Goal: Task Accomplishment & Management: Use online tool/utility

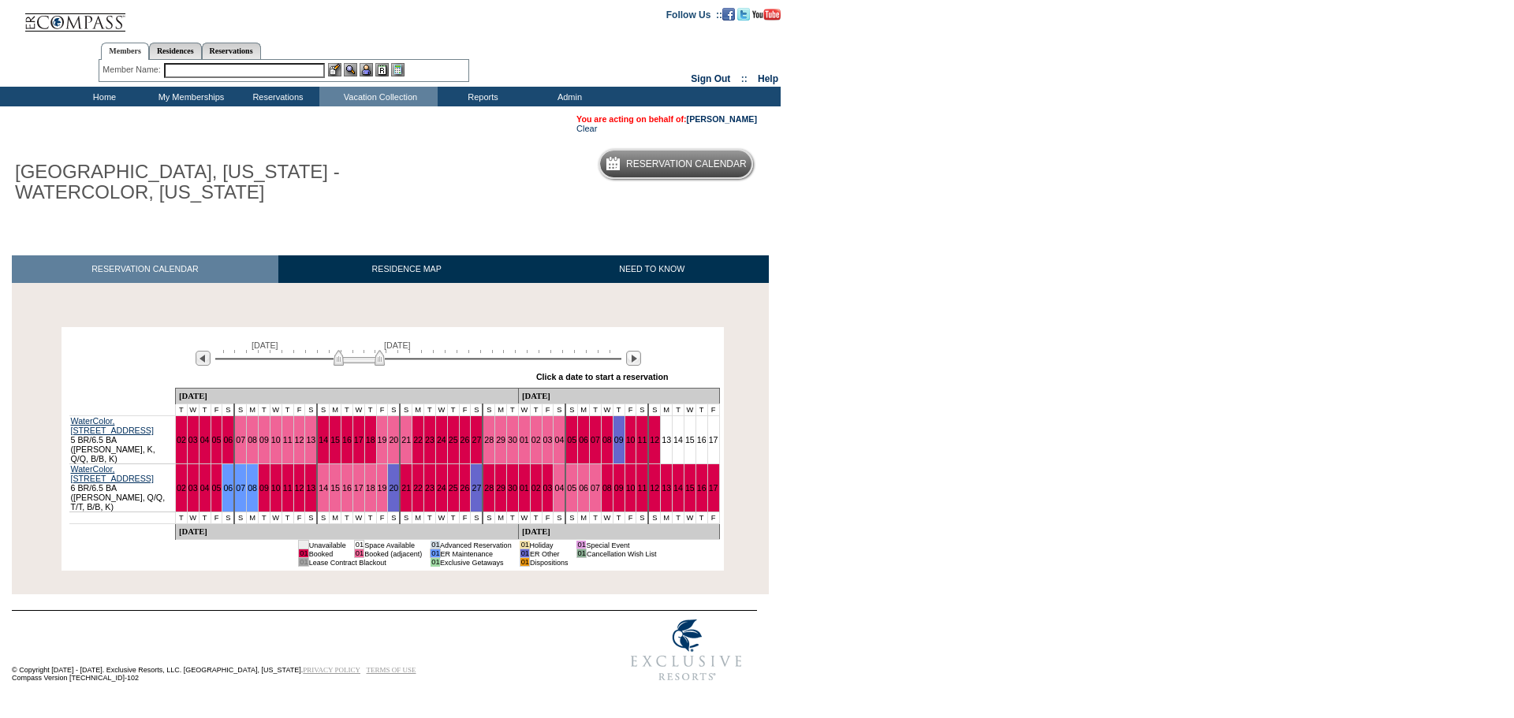
drag, startPoint x: 379, startPoint y: 360, endPoint x: 410, endPoint y: 361, distance: 30.8
click at [385, 361] on img at bounding box center [359, 358] width 51 height 16
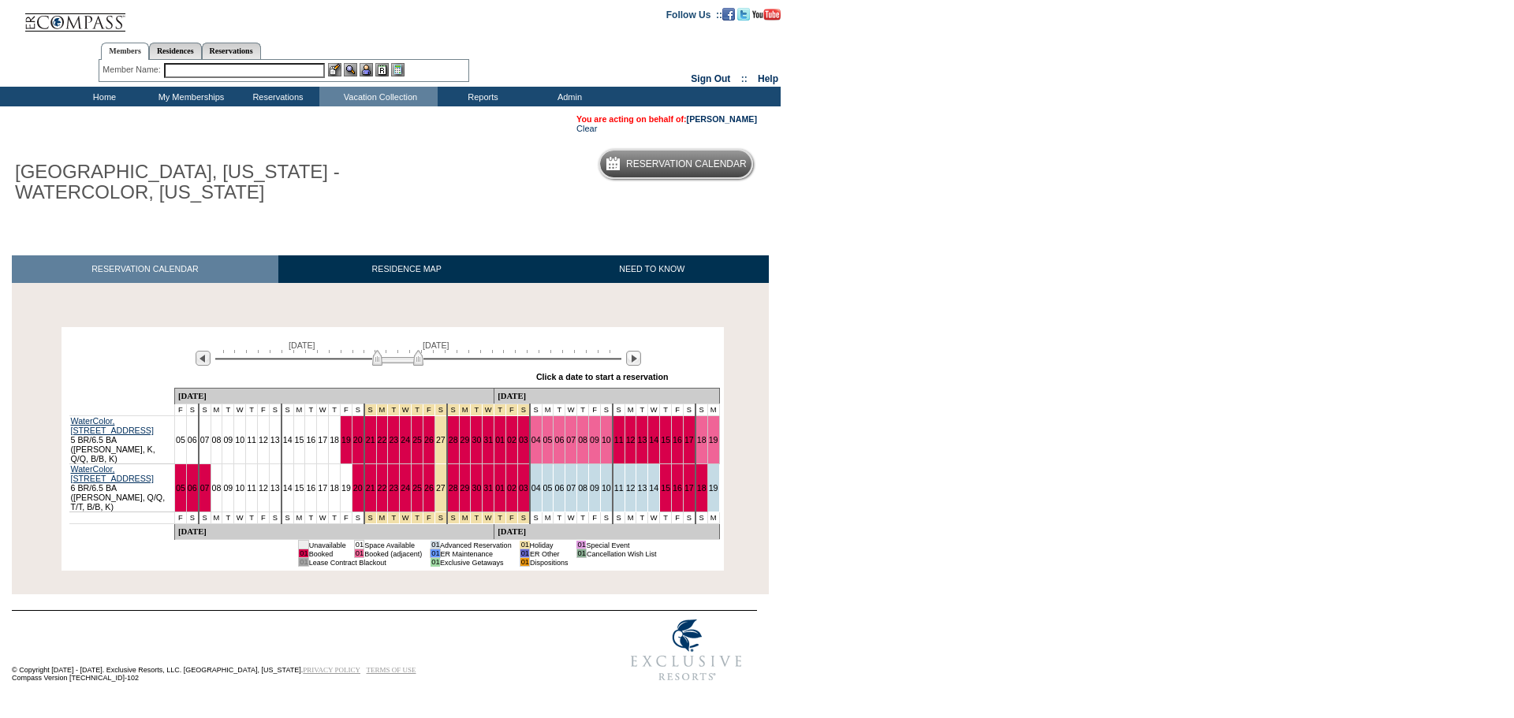
drag, startPoint x: 410, startPoint y: 361, endPoint x: 433, endPoint y: 361, distance: 22.9
click at [423, 361] on img at bounding box center [397, 358] width 51 height 16
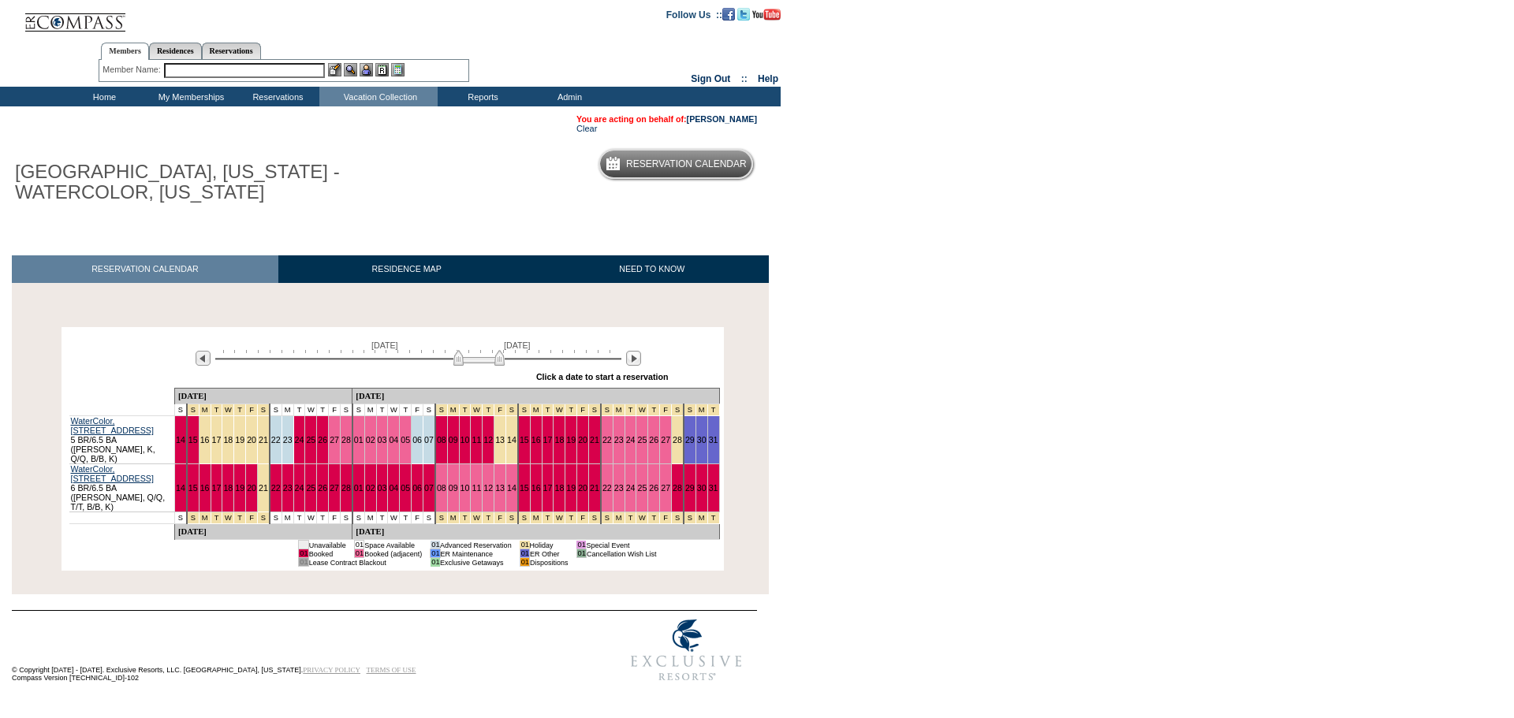
drag, startPoint x: 431, startPoint y: 365, endPoint x: 498, endPoint y: 365, distance: 66.2
click at [498, 365] on img at bounding box center [478, 358] width 51 height 16
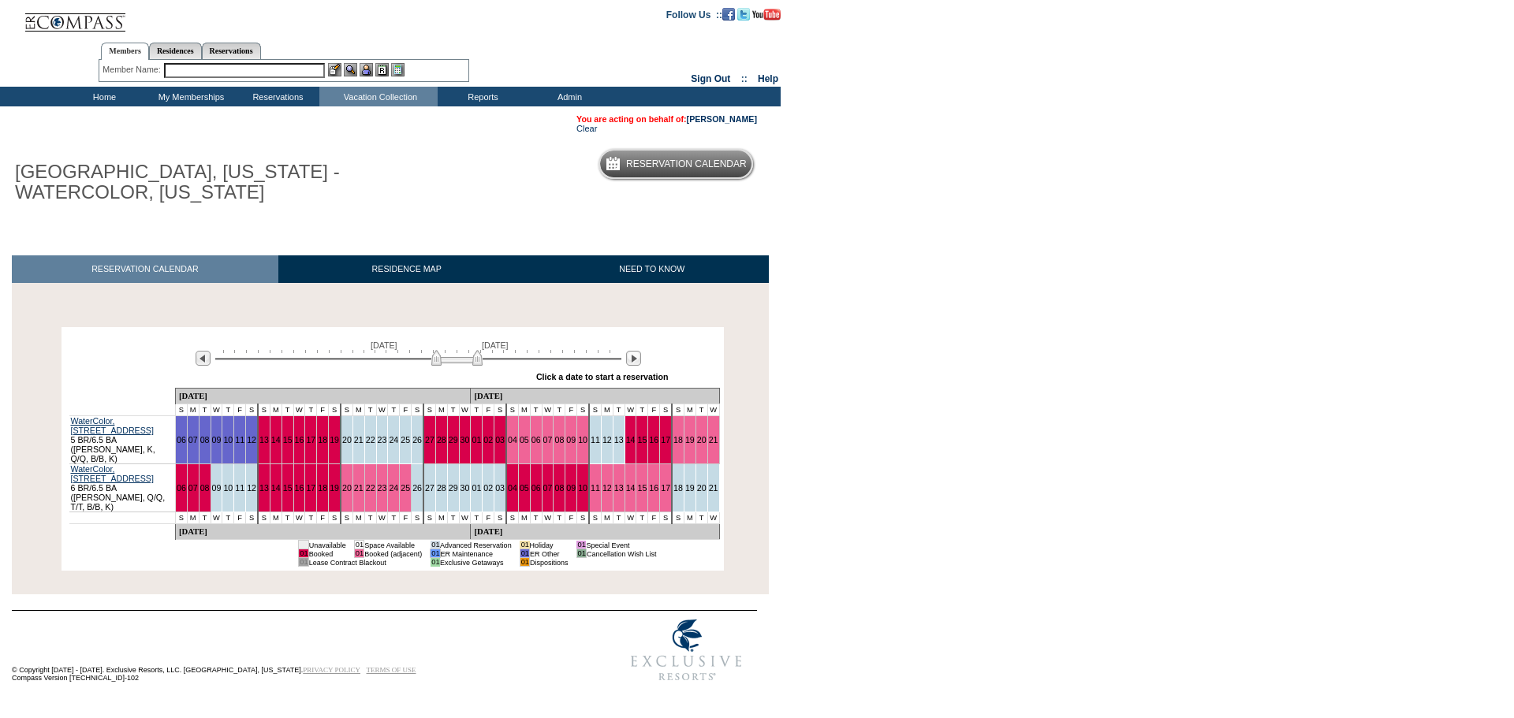
drag, startPoint x: 498, startPoint y: 365, endPoint x: 472, endPoint y: 363, distance: 26.1
click at [472, 363] on img at bounding box center [456, 358] width 51 height 16
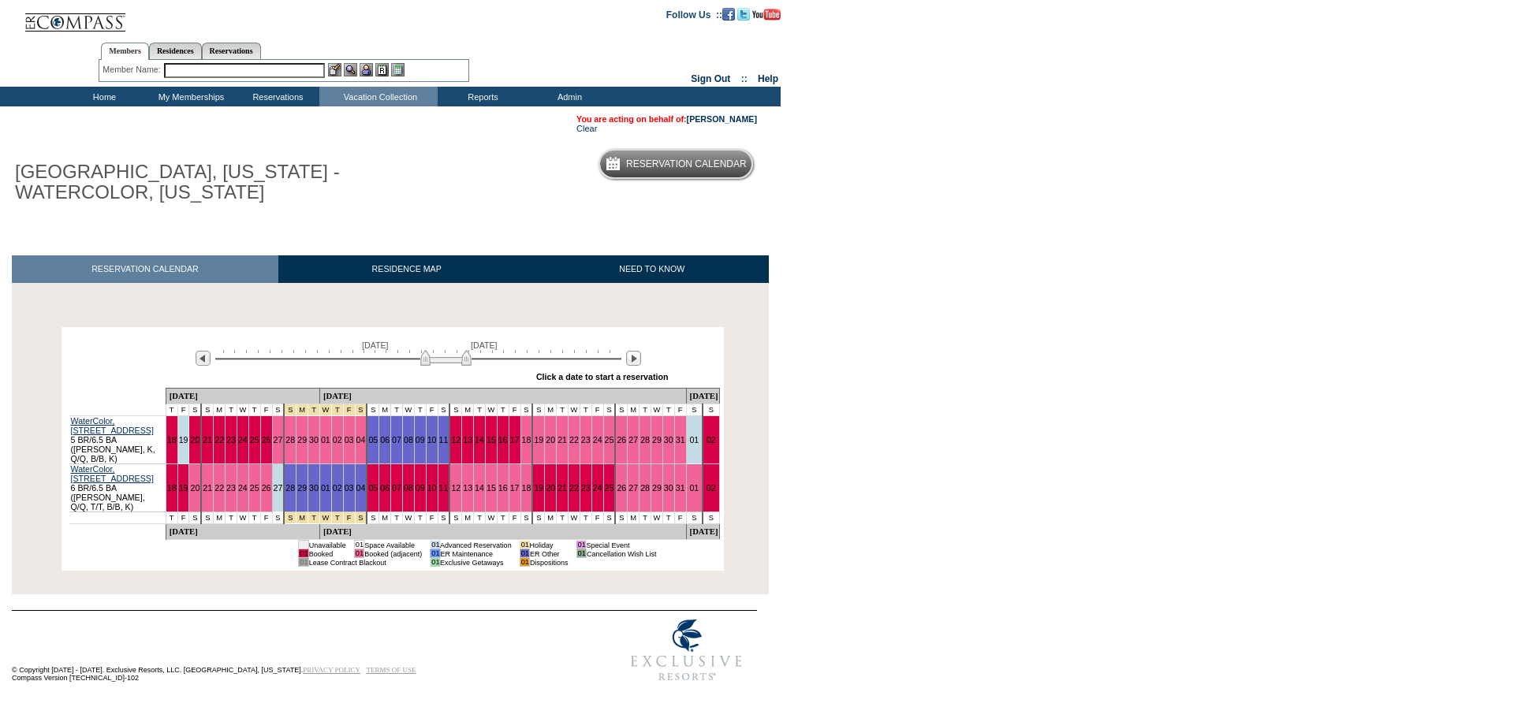
drag, startPoint x: 472, startPoint y: 363, endPoint x: 463, endPoint y: 363, distance: 8.7
click at [463, 363] on img at bounding box center [445, 358] width 51 height 16
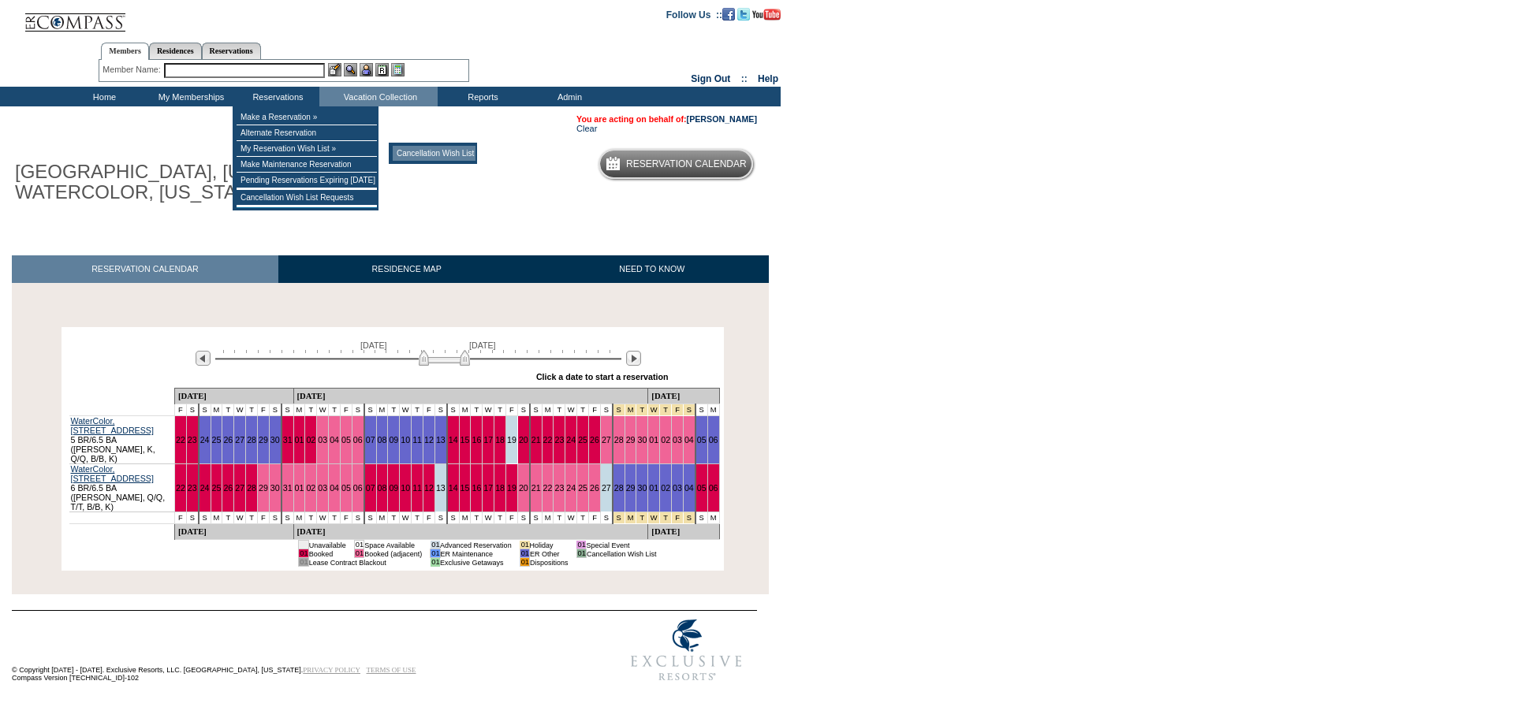
click at [413, 157] on td "Cancellation Wish List" at bounding box center [434, 153] width 83 height 15
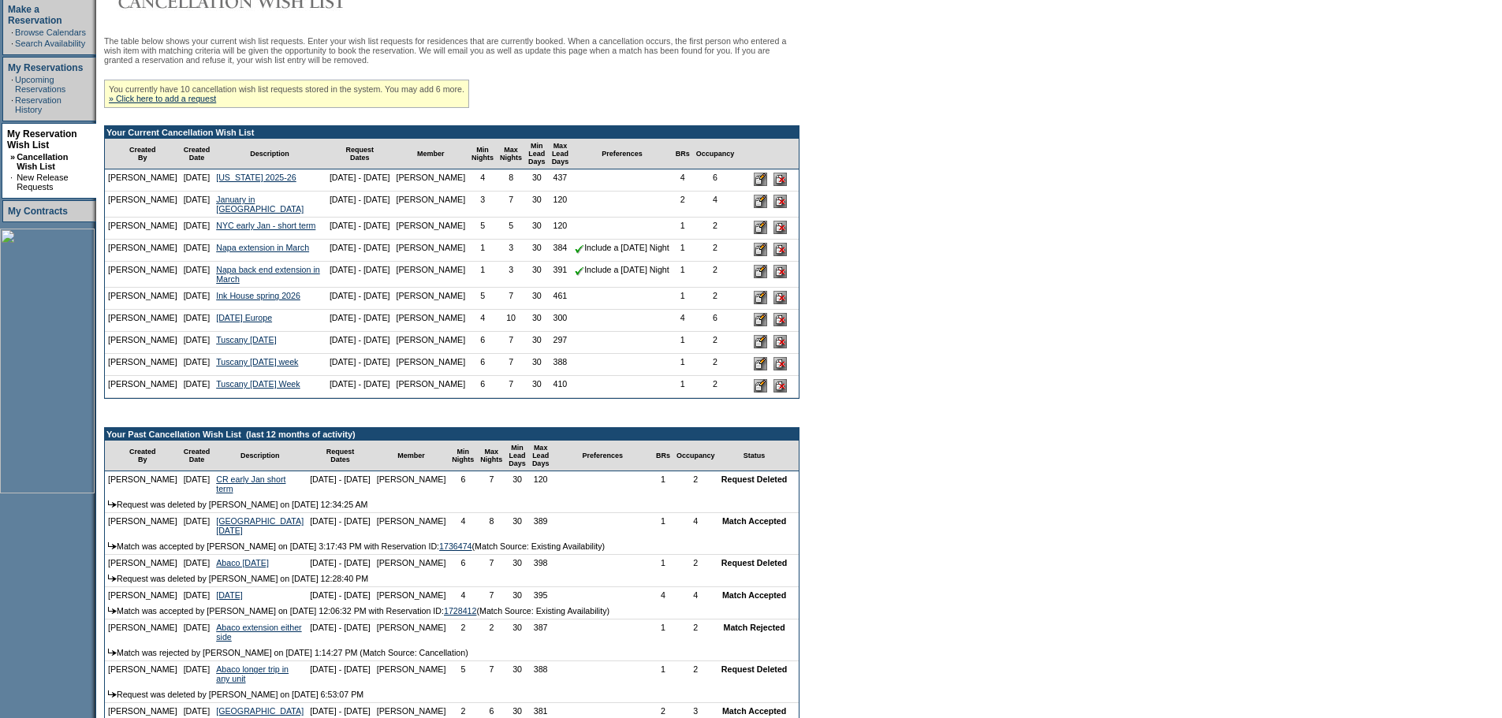
scroll to position [260, 0]
click at [154, 104] on link "» Click here to add a request" at bounding box center [162, 99] width 107 height 9
